Goal: Task Accomplishment & Management: Complete application form

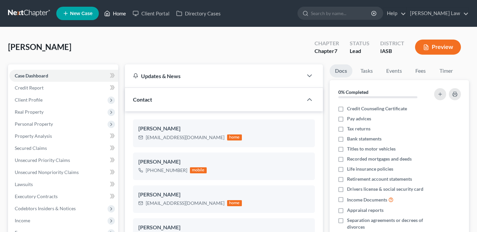
click at [114, 17] on link "Home" at bounding box center [115, 13] width 28 height 12
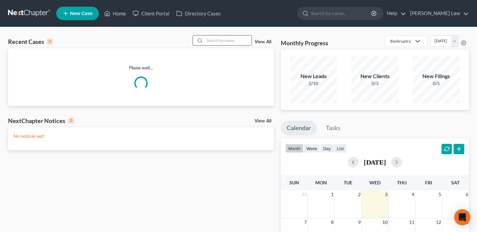
click at [226, 41] on input "search" at bounding box center [228, 41] width 47 height 10
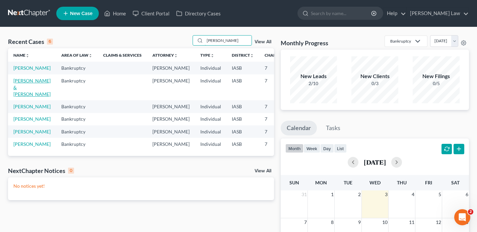
type input "[PERSON_NAME]"
click at [24, 95] on link "[PERSON_NAME] & [PERSON_NAME]" at bounding box center [31, 87] width 37 height 19
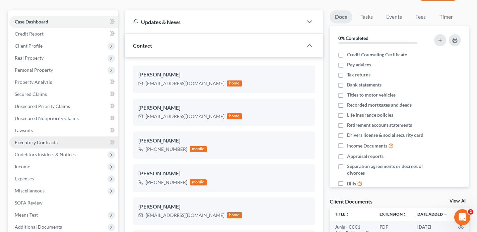
scroll to position [119, 0]
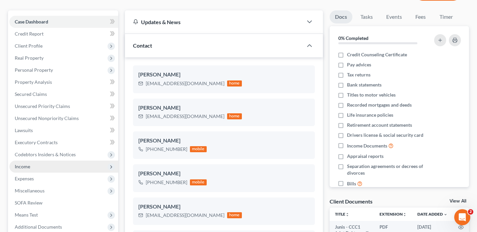
click at [50, 169] on span "Income" at bounding box center [63, 166] width 109 height 12
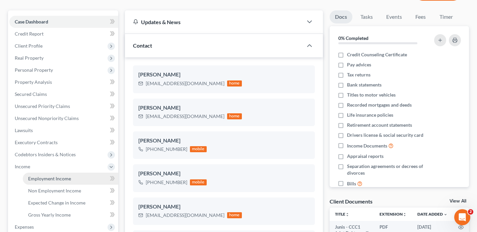
click at [53, 179] on span "Employment Income" at bounding box center [49, 179] width 43 height 6
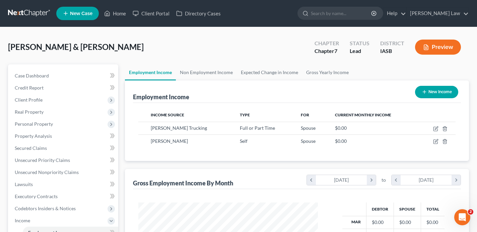
scroll to position [120, 193]
